Goal: Task Accomplishment & Management: Manage account settings

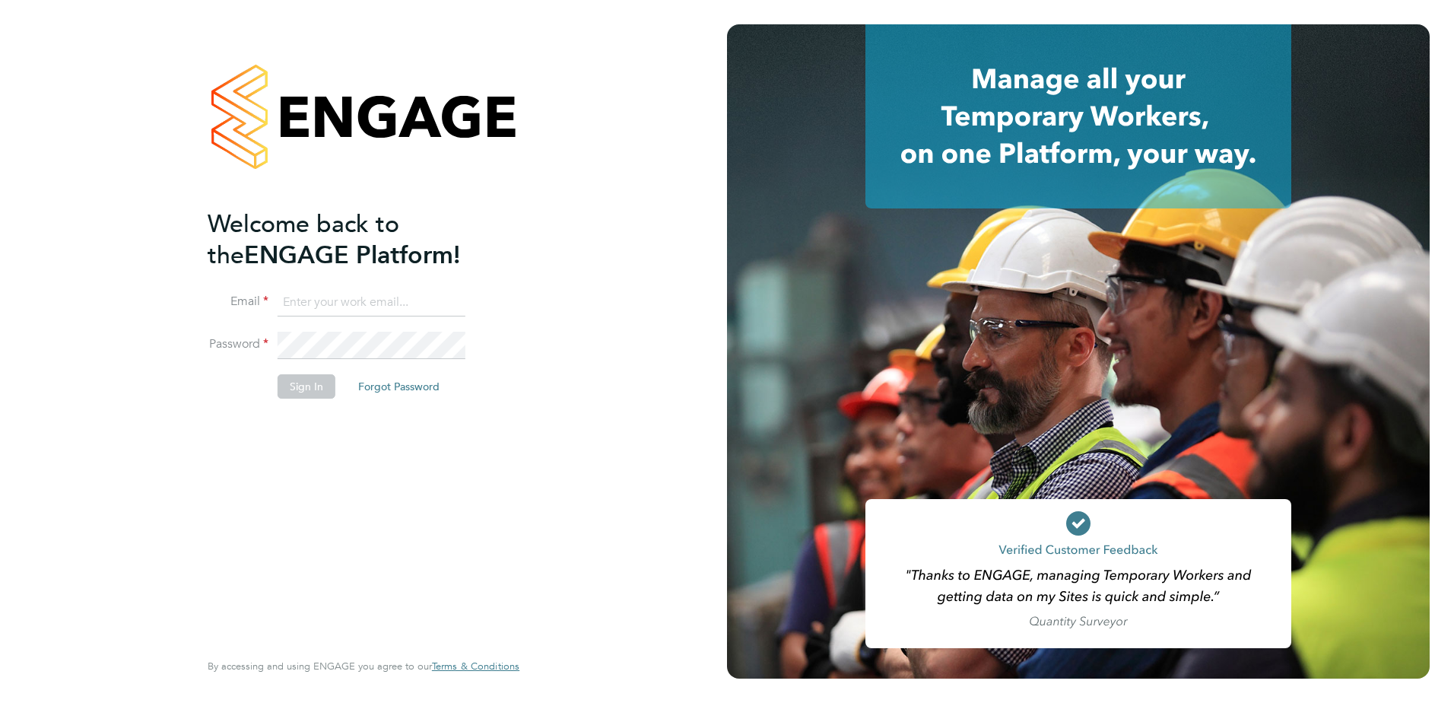
type input "dean.jarrett@vistry.co.uk"
click at [291, 388] on button "Sign In" at bounding box center [307, 386] width 58 height 24
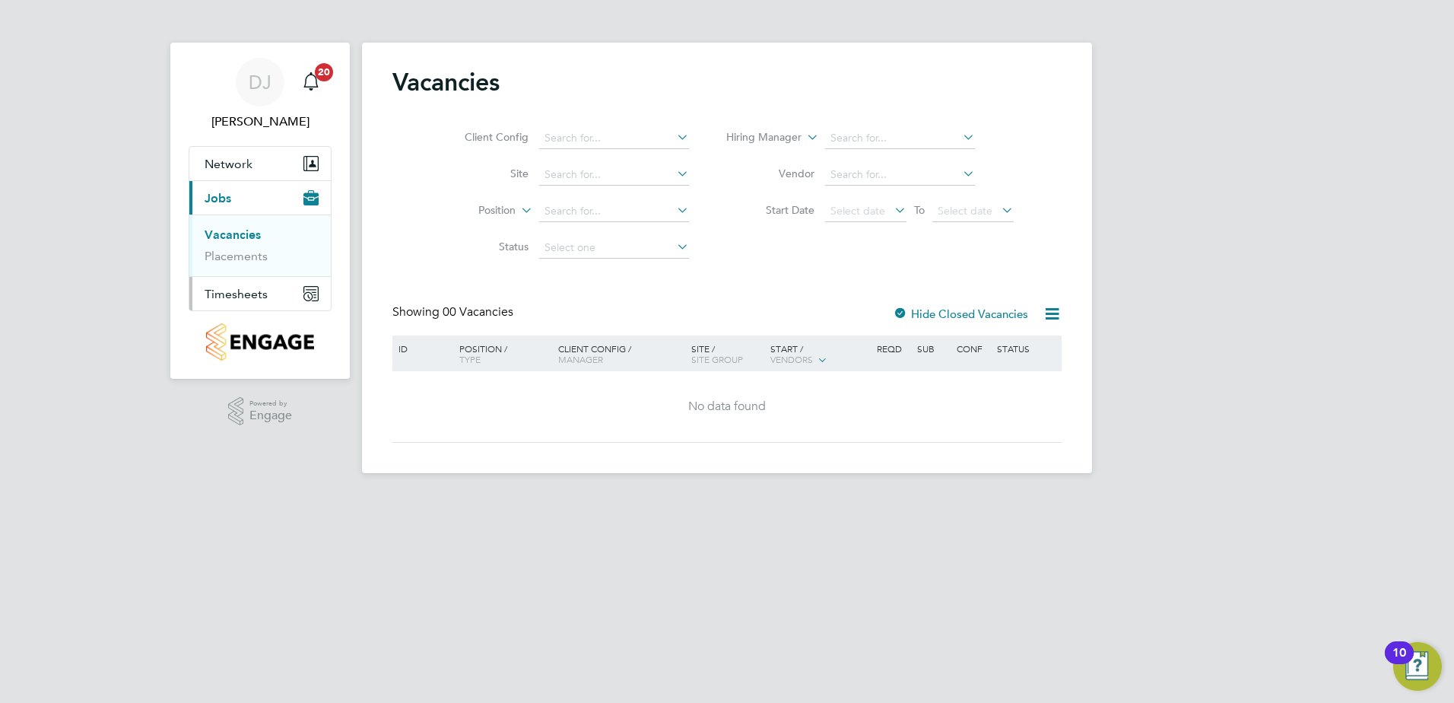
click at [228, 296] on span "Timesheets" at bounding box center [236, 294] width 63 height 14
click at [241, 266] on link "Timesheets" at bounding box center [236, 269] width 63 height 14
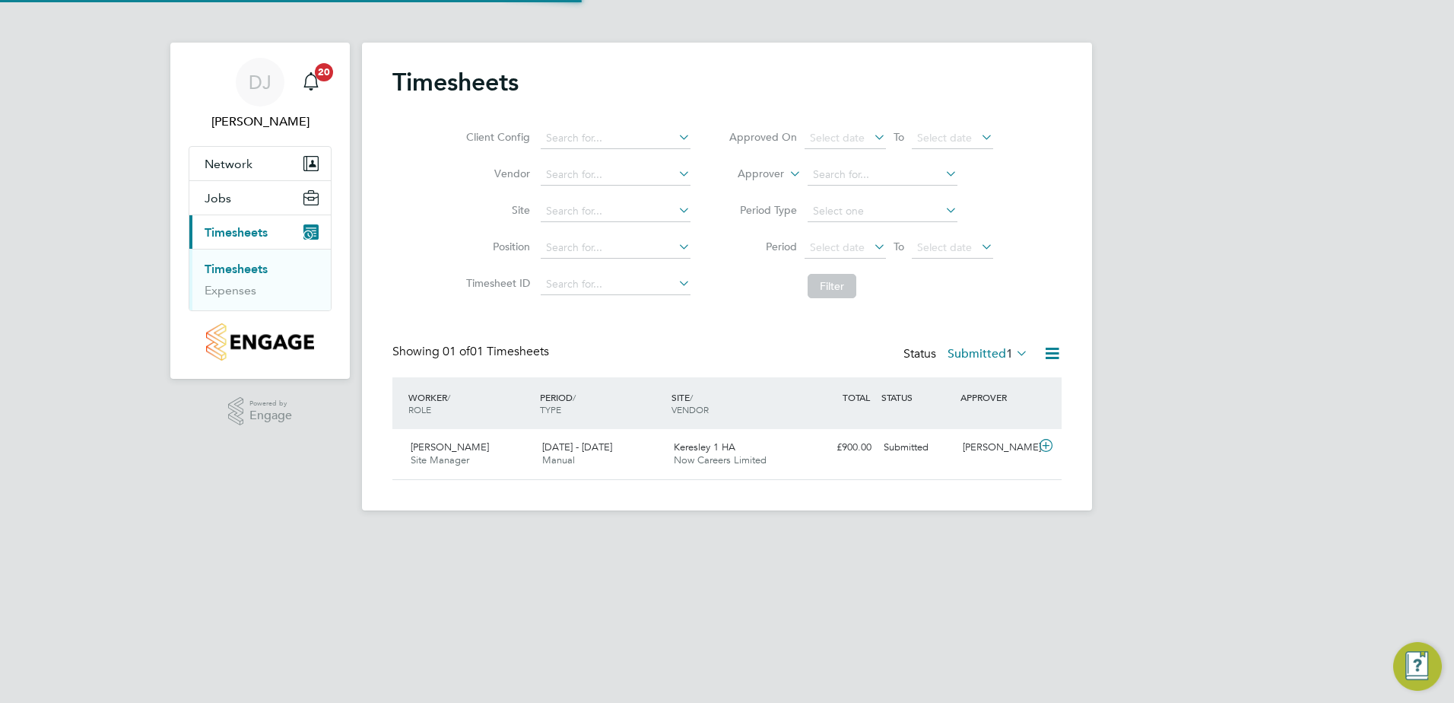
scroll to position [39, 132]
click at [210, 195] on span "Jobs" at bounding box center [218, 198] width 27 height 14
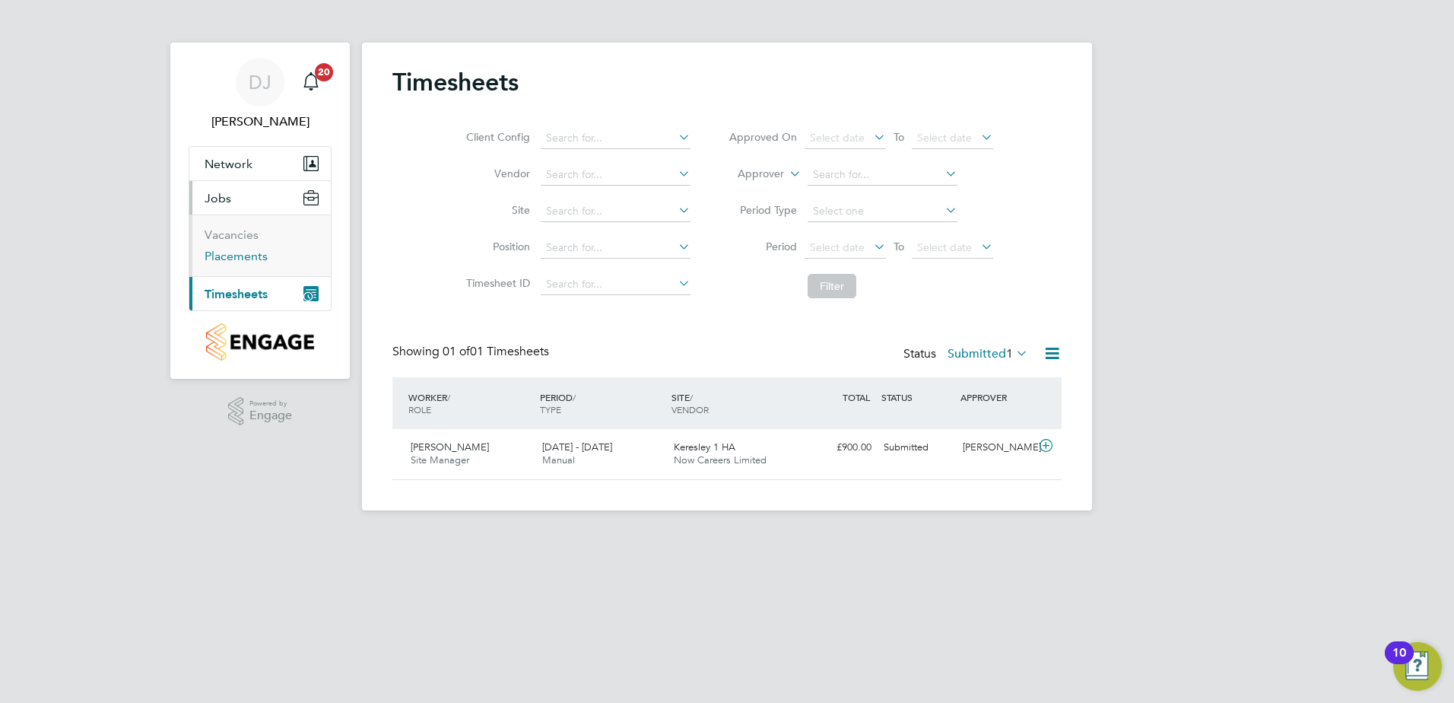
click at [227, 250] on link "Placements" at bounding box center [236, 256] width 63 height 14
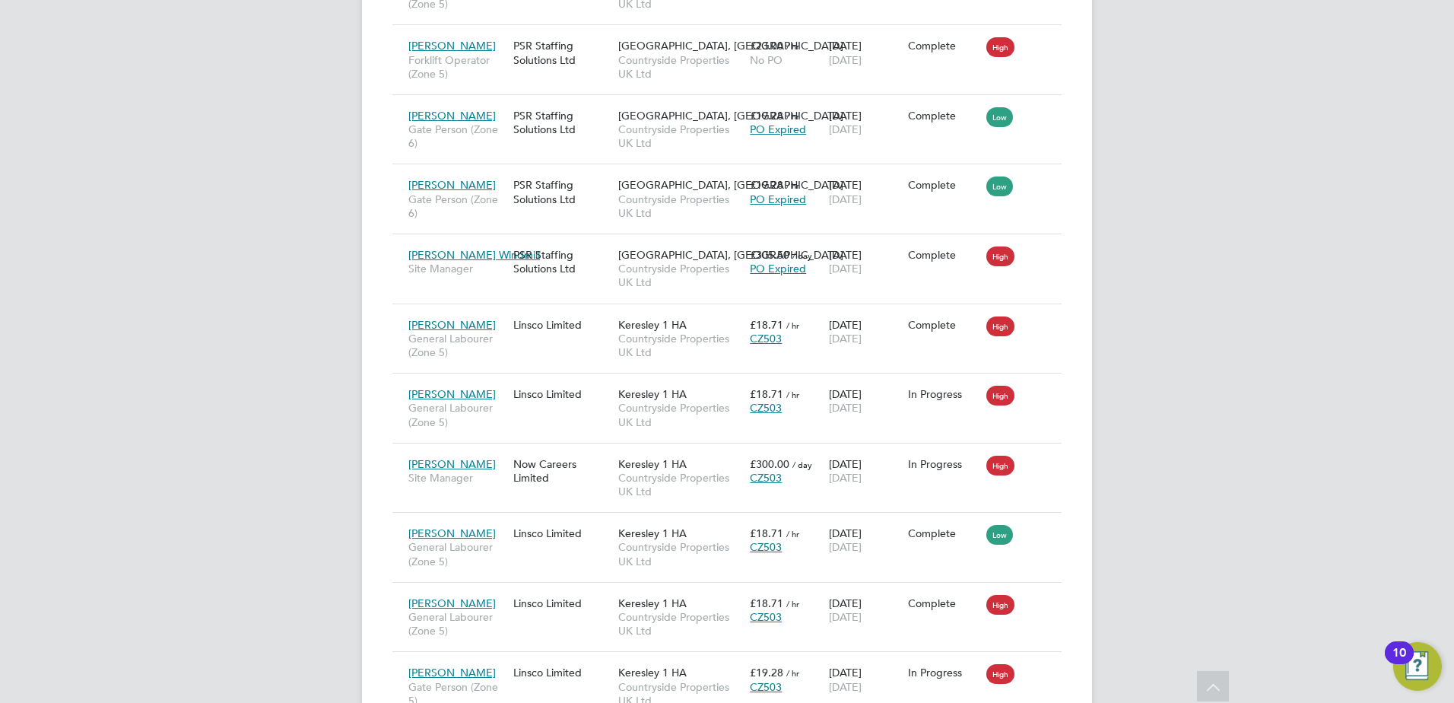
click at [1194, 421] on div "DJ Dean Jarrett Notifications 20 Applications: Network Team Members Sites Curre…" at bounding box center [727, 108] width 1454 height 2710
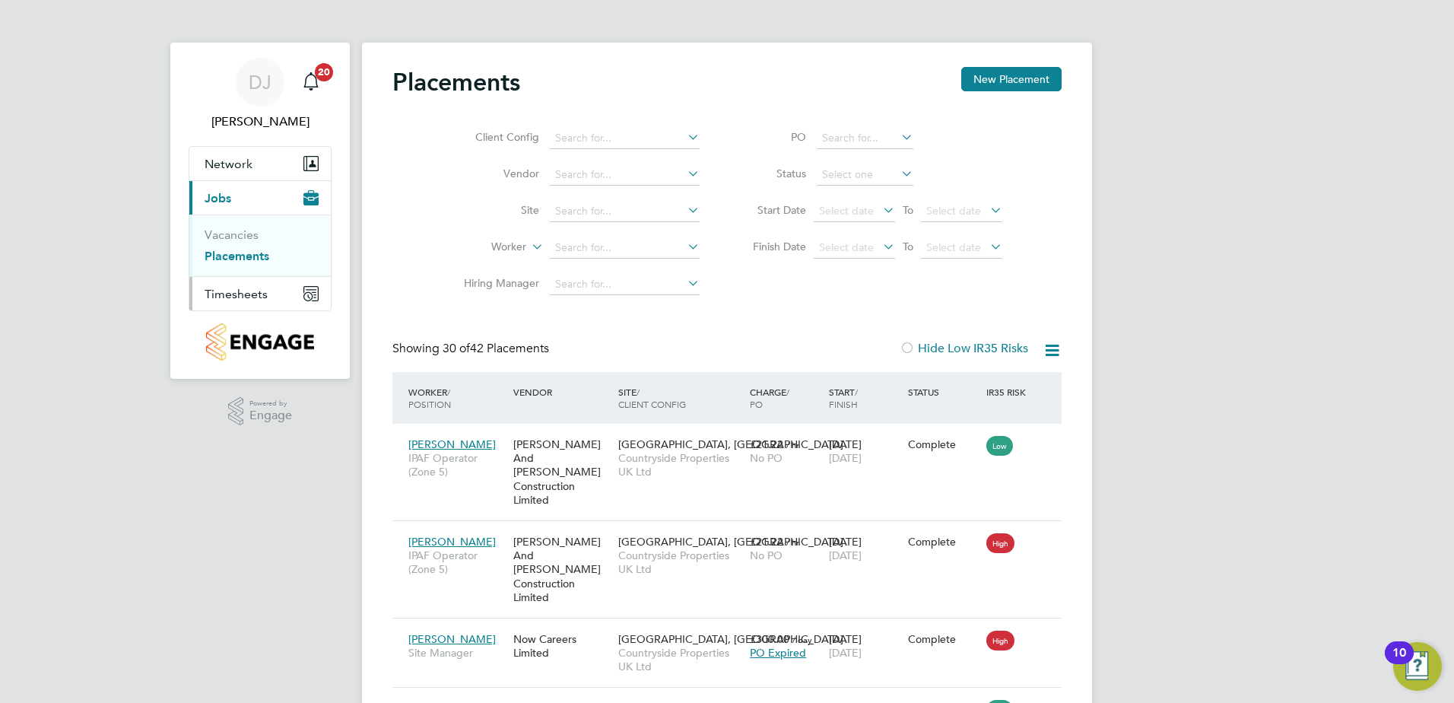
click at [240, 284] on button "Timesheets" at bounding box center [259, 293] width 141 height 33
click at [244, 271] on link "Timesheets" at bounding box center [236, 269] width 63 height 14
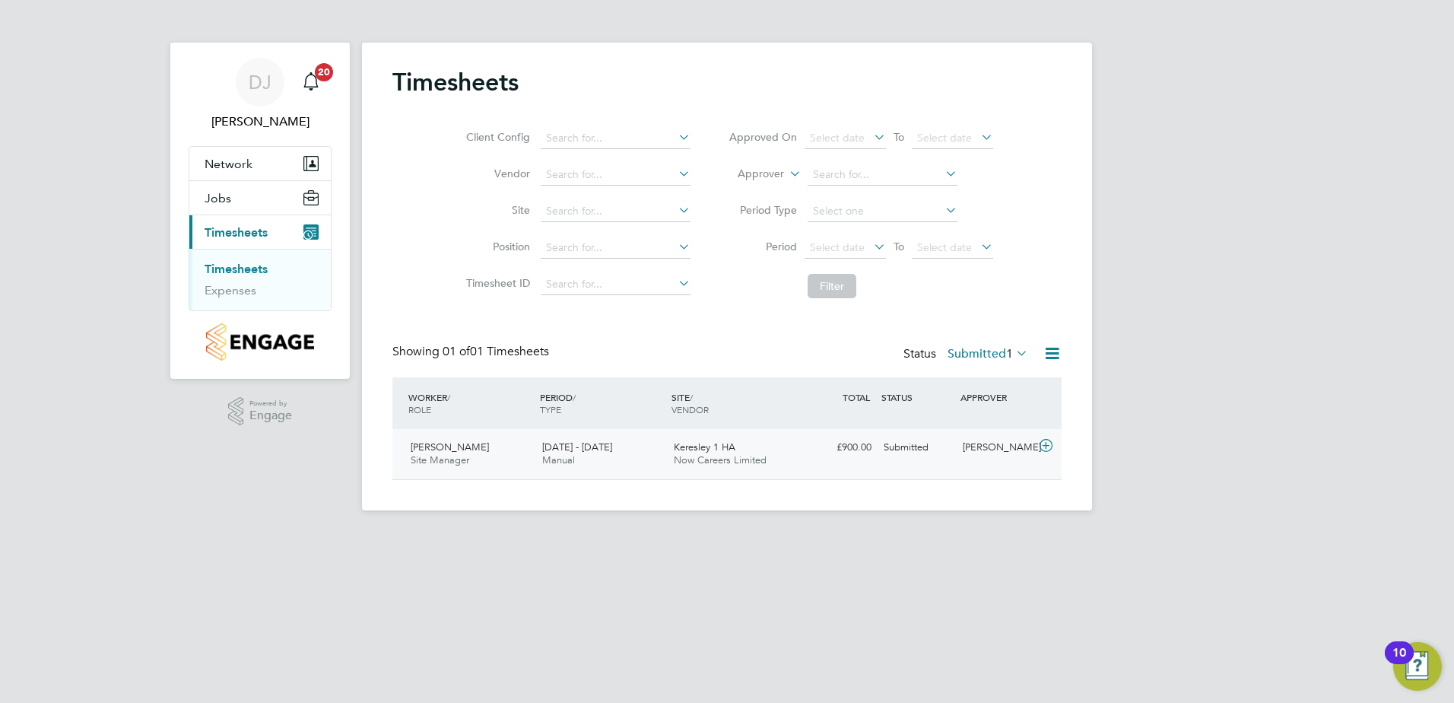
click at [453, 439] on div "Dean Roebuck Site Manager 25 - 31 Aug 2025" at bounding box center [471, 454] width 132 height 38
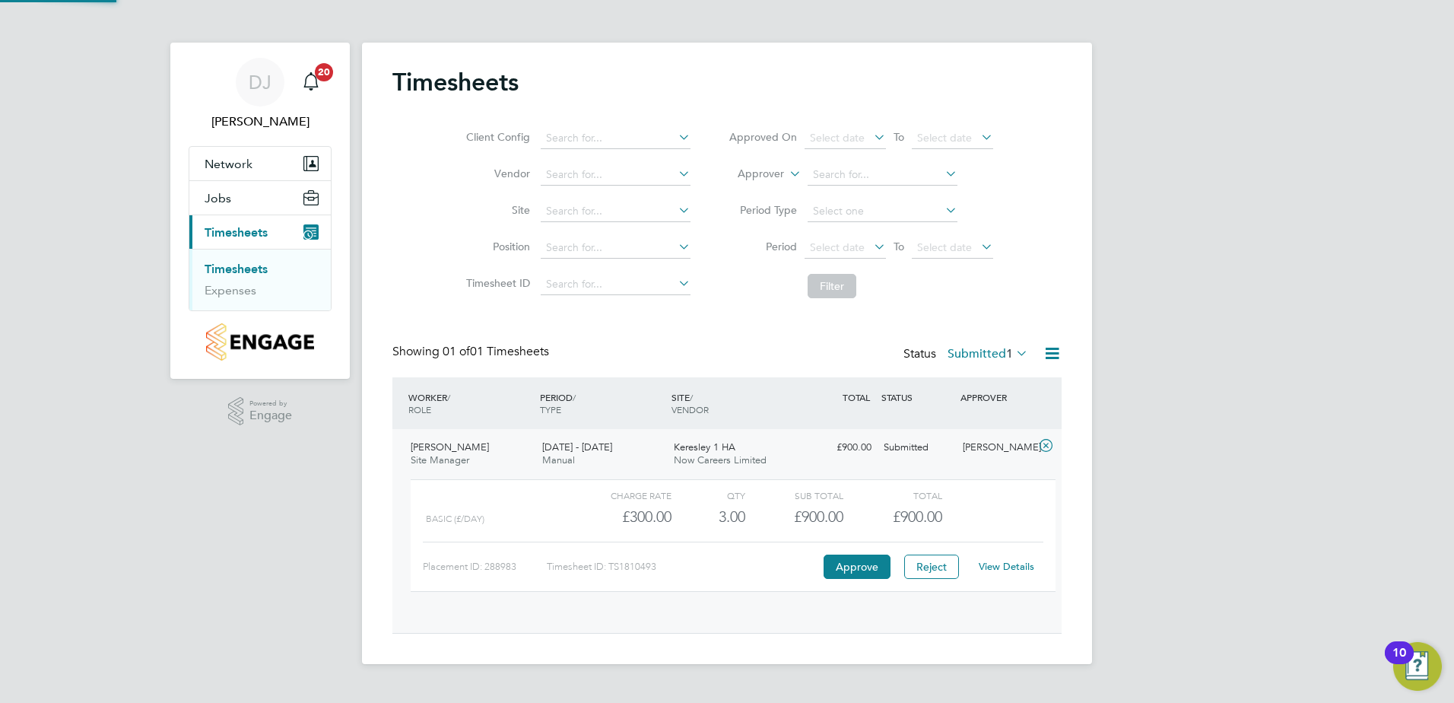
scroll to position [26, 148]
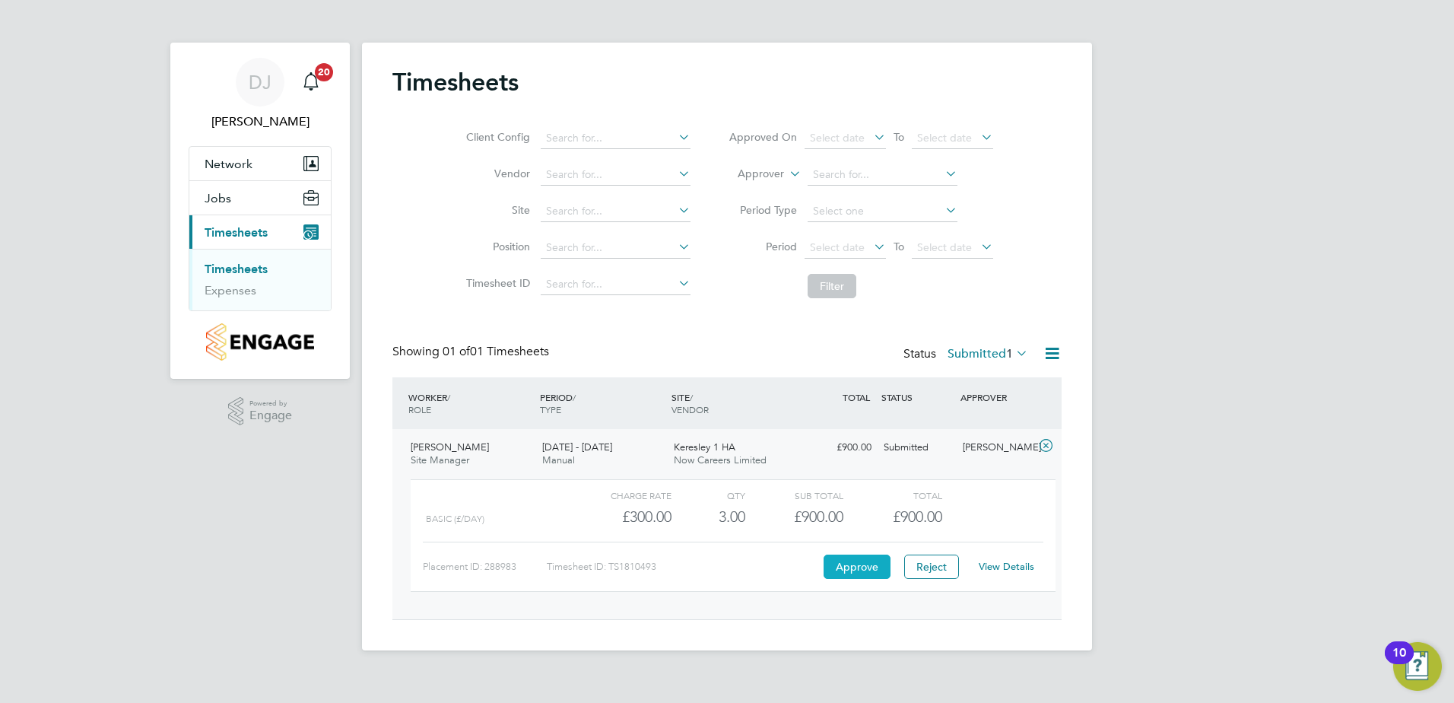
click at [846, 565] on button "Approve" at bounding box center [857, 566] width 67 height 24
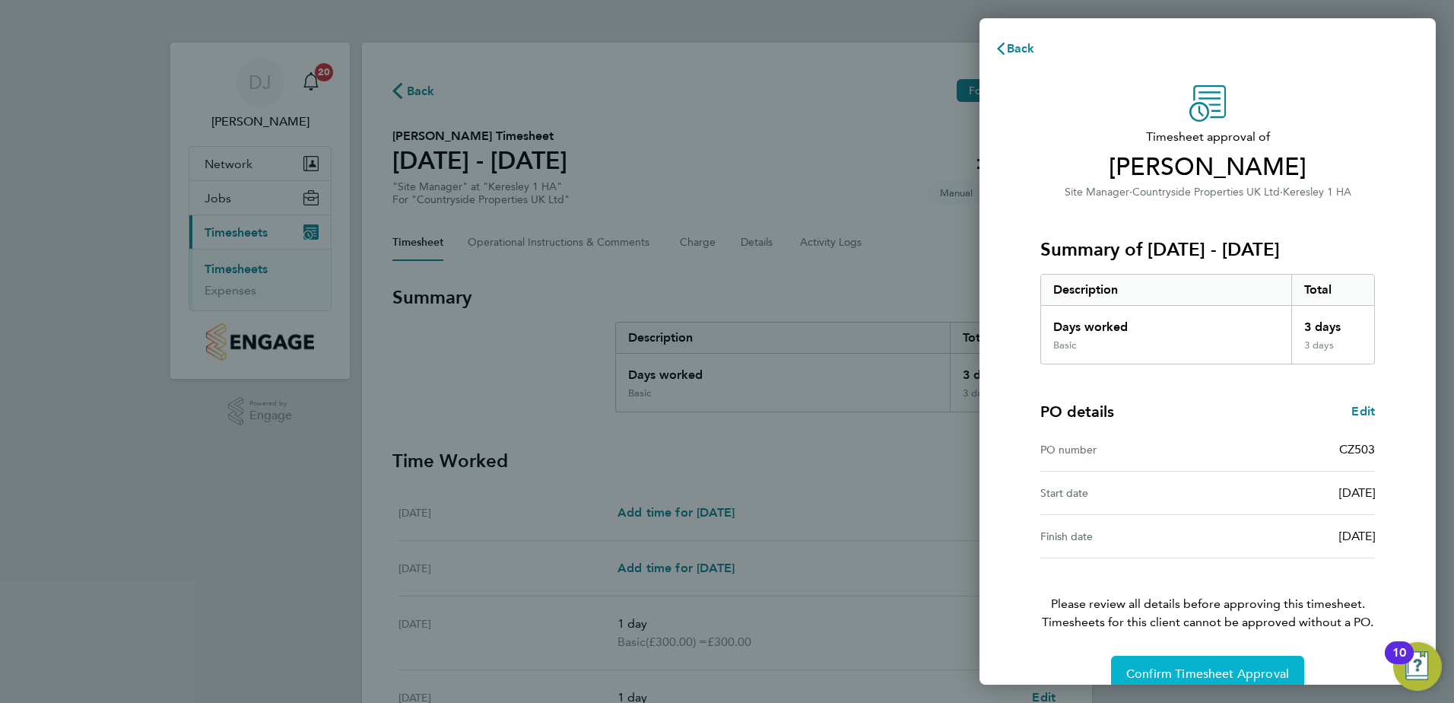
click at [1214, 666] on span "Confirm Timesheet Approval" at bounding box center [1207, 673] width 163 height 15
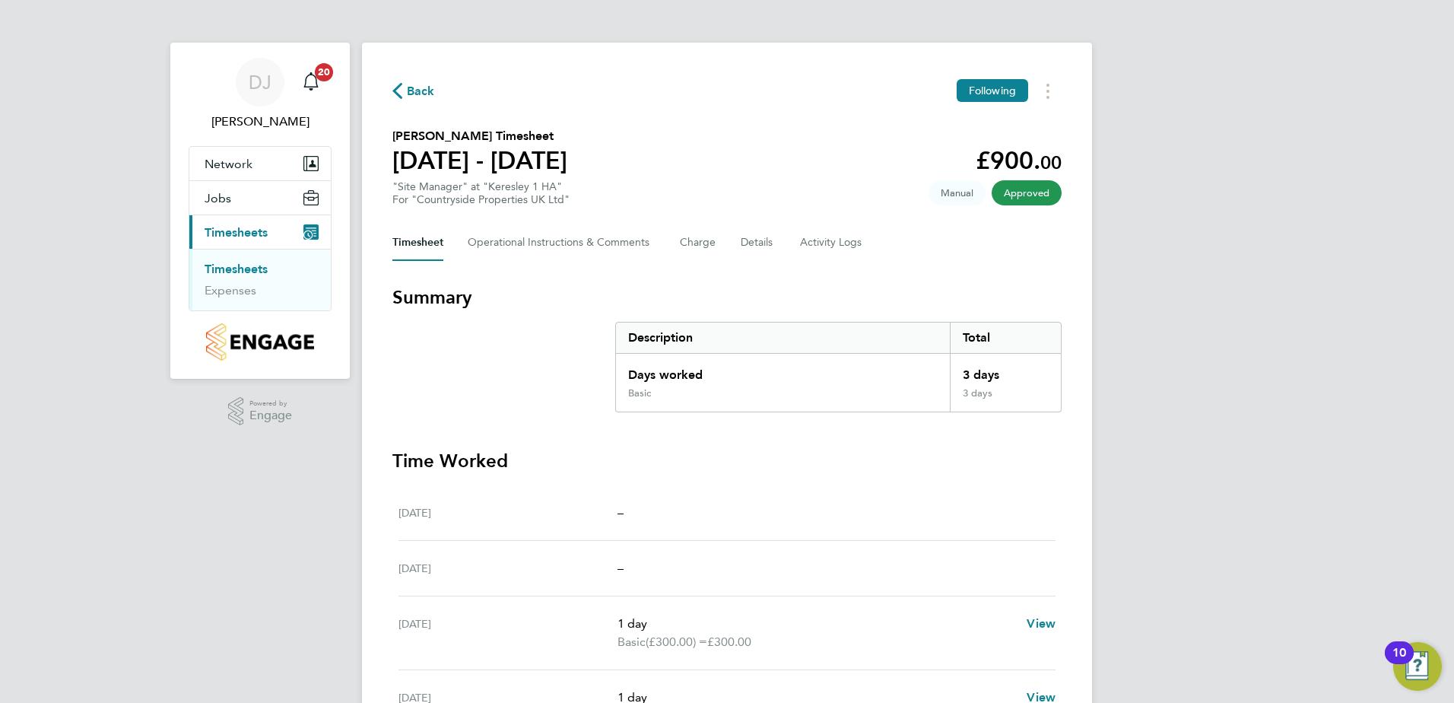
click at [407, 88] on span "Back" at bounding box center [421, 91] width 28 height 18
